Goal: Task Accomplishment & Management: Complete application form

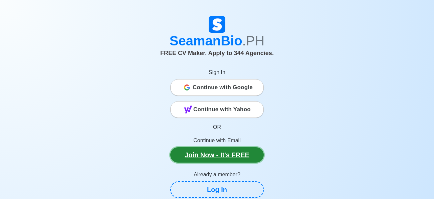
click at [210, 158] on link "Join Now - It's FREE" at bounding box center [216, 154] width 93 height 15
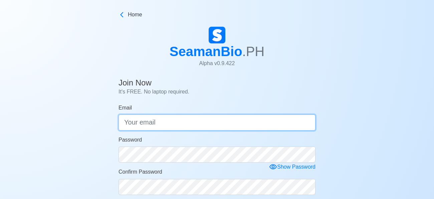
click at [170, 121] on input "Email" at bounding box center [216, 122] width 197 height 16
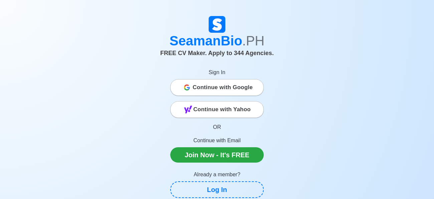
click at [185, 87] on div "Continue with Google" at bounding box center [217, 87] width 93 height 13
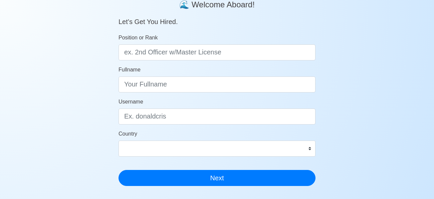
scroll to position [63, 0]
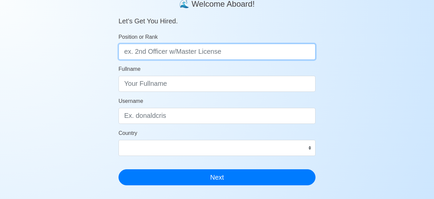
click at [156, 53] on input "Position or Rank" at bounding box center [216, 52] width 197 height 16
type input "Butcher"
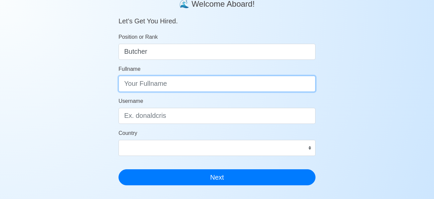
click at [152, 85] on input "Fullname" at bounding box center [216, 84] width 197 height 16
type input "M"
click at [118, 169] on button "Next" at bounding box center [216, 177] width 197 height 16
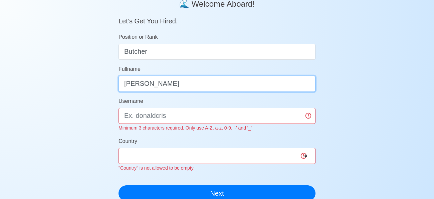
click at [167, 80] on input "Shielo B. Gere" at bounding box center [216, 84] width 197 height 16
type input "Shielo B. Gere"
